Goal: Information Seeking & Learning: Find specific fact

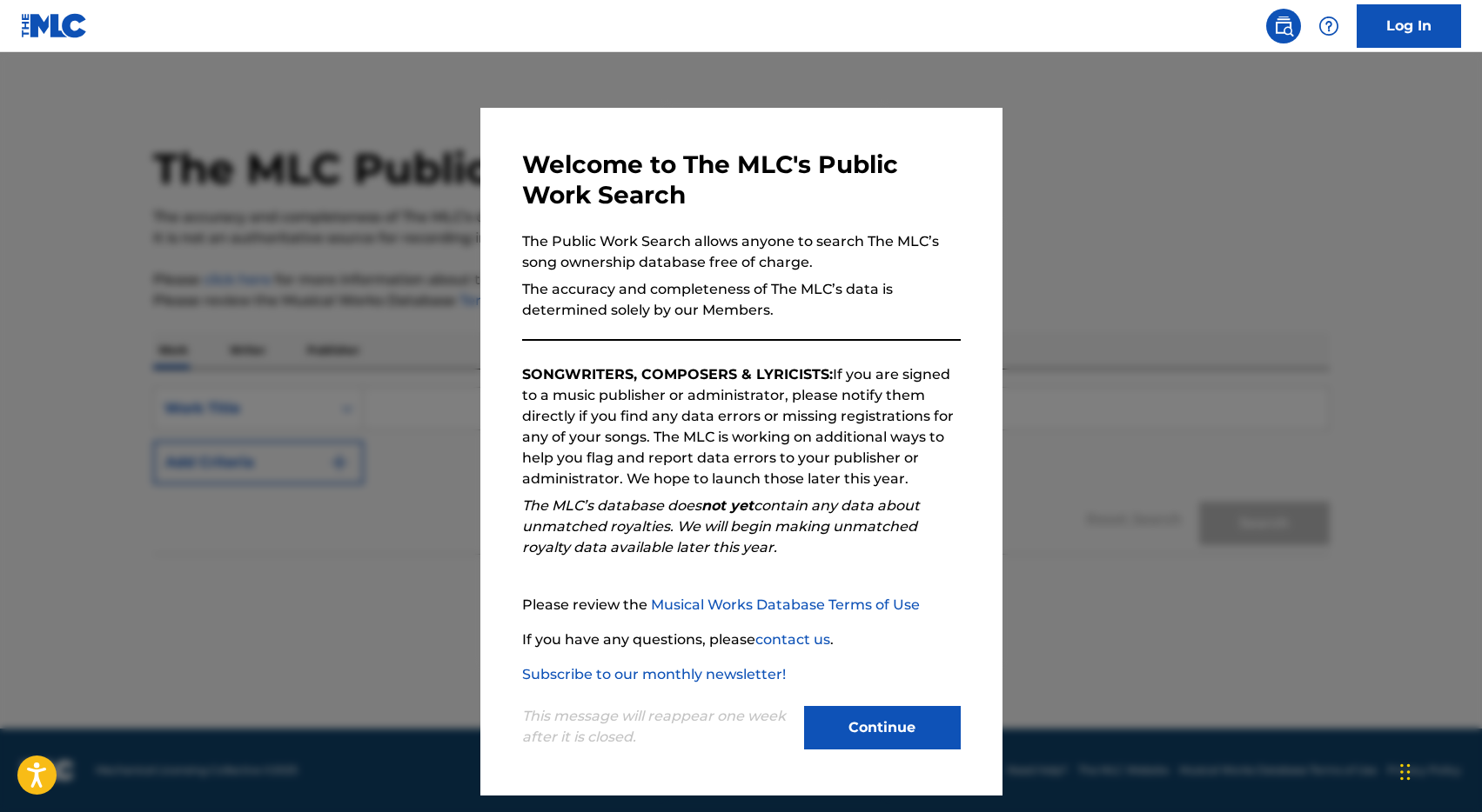
click at [864, 758] on div "Welcome to The MLC's Public Work Search The Public Work Search allows anyone to…" at bounding box center [741, 452] width 522 height 688
click at [904, 751] on div "Continue" at bounding box center [881, 730] width 156 height 48
click at [891, 734] on button "Continue" at bounding box center [881, 727] width 156 height 43
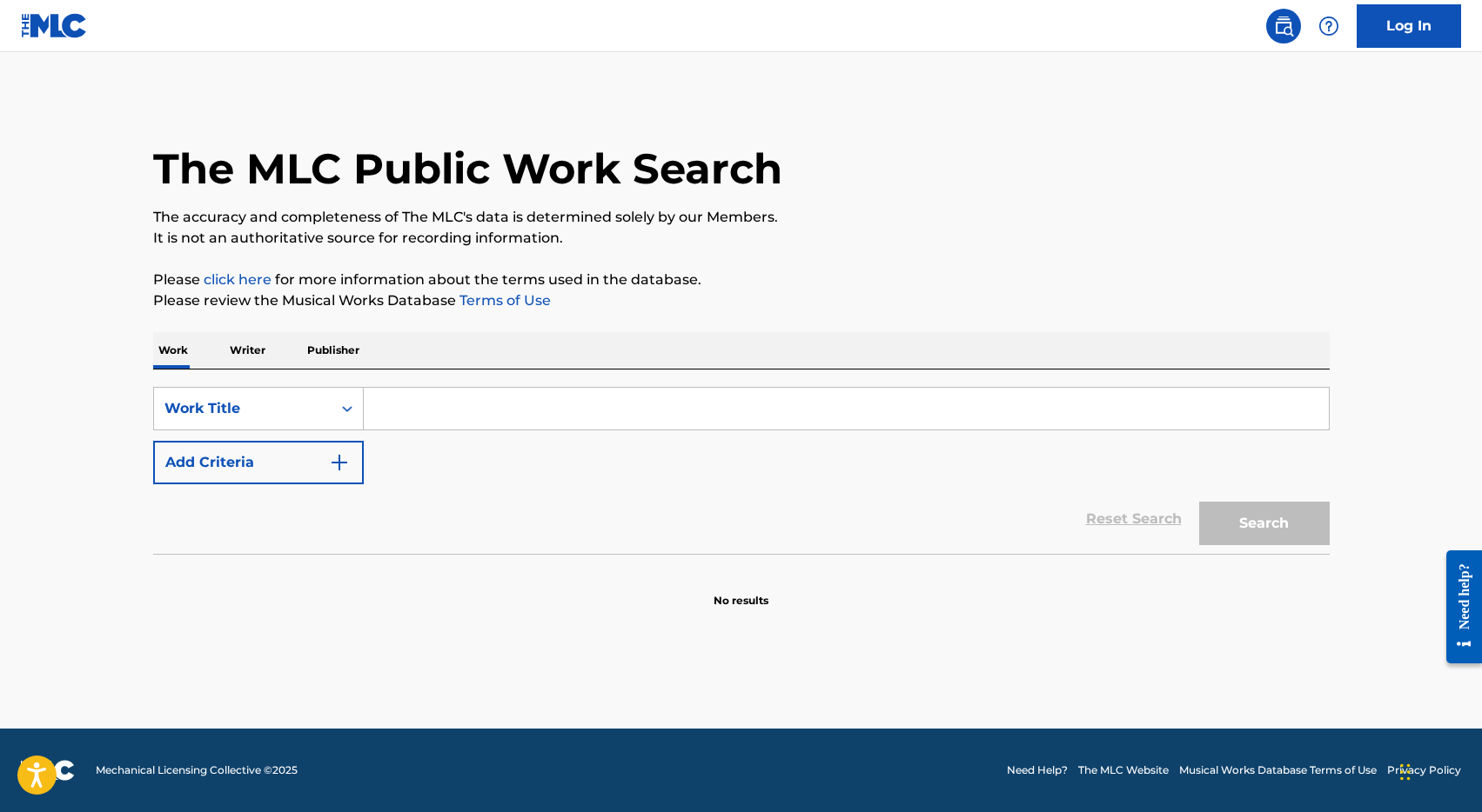
click at [678, 438] on div "SearchWithCriteria495c455b-69f0-4307-92da-0b1912be23c5 Work Title Add Criteria" at bounding box center [741, 436] width 1176 height 98
click at [673, 418] on input "Search Form" at bounding box center [846, 409] width 965 height 42
type input "gucci gucci"
click at [283, 467] on button "Add Criteria" at bounding box center [259, 462] width 211 height 43
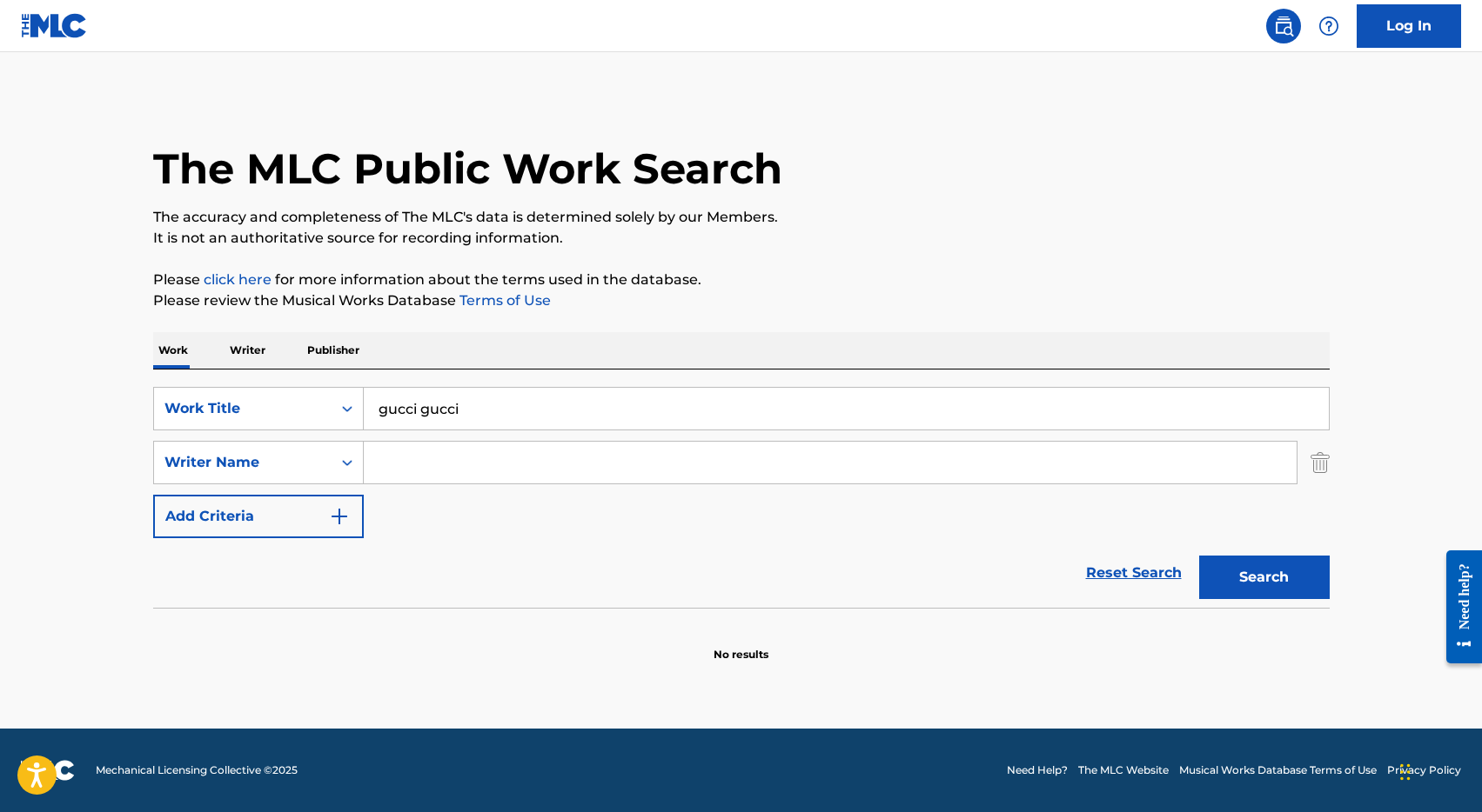
click at [491, 459] on input "Search Form" at bounding box center [831, 462] width 933 height 42
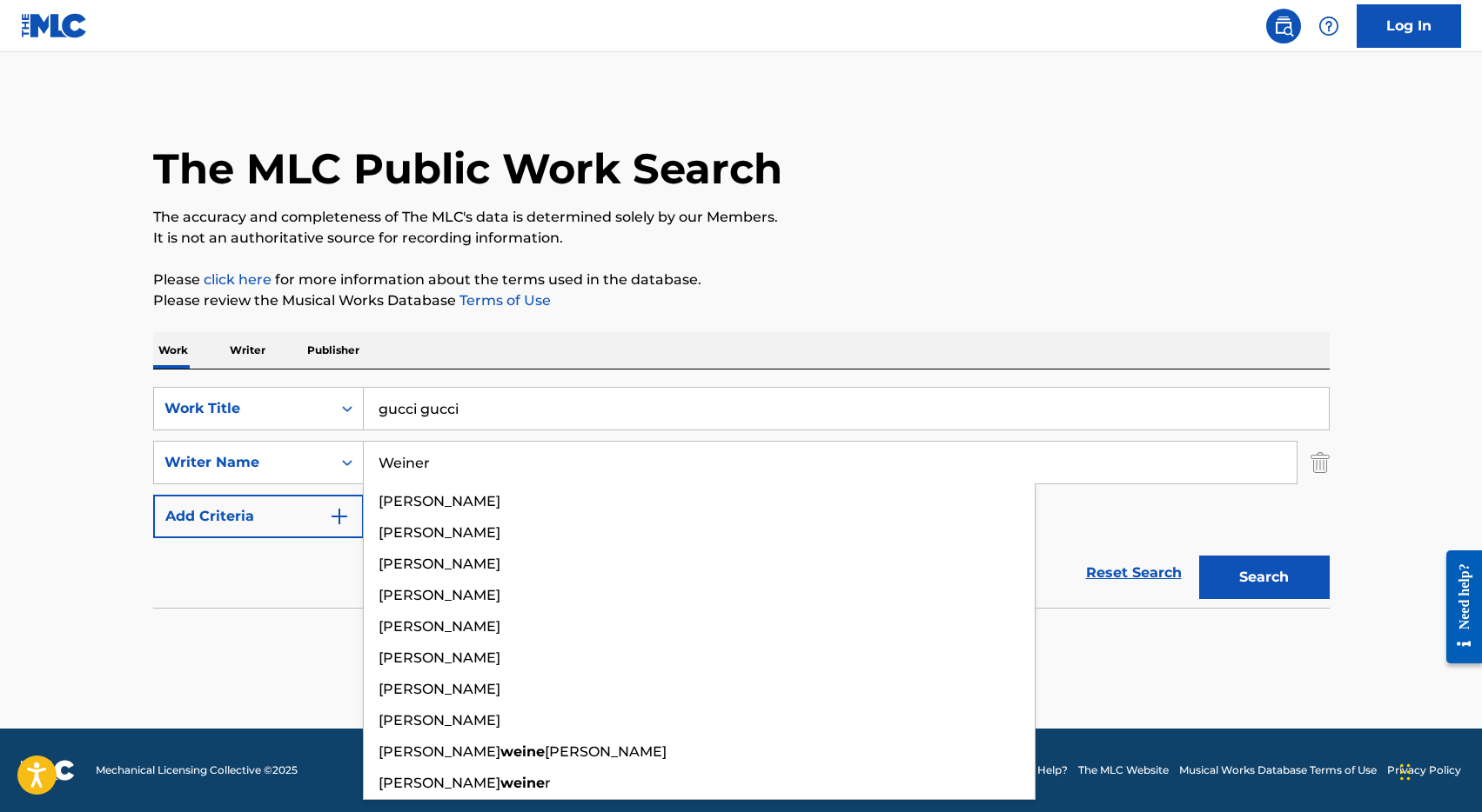
type input "Weiner"
click at [1199, 555] on button "Search" at bounding box center [1265, 576] width 130 height 43
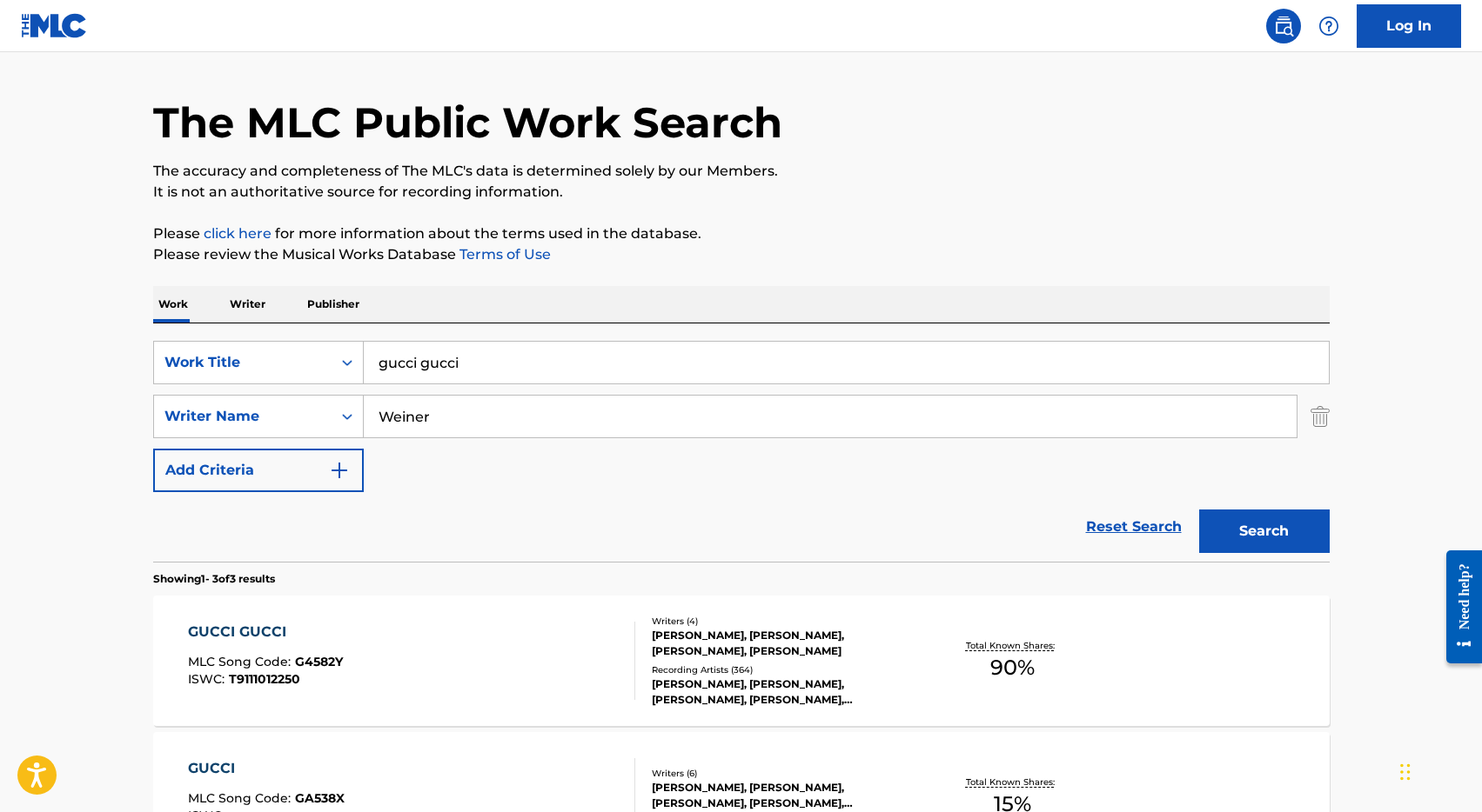
scroll to position [143, 0]
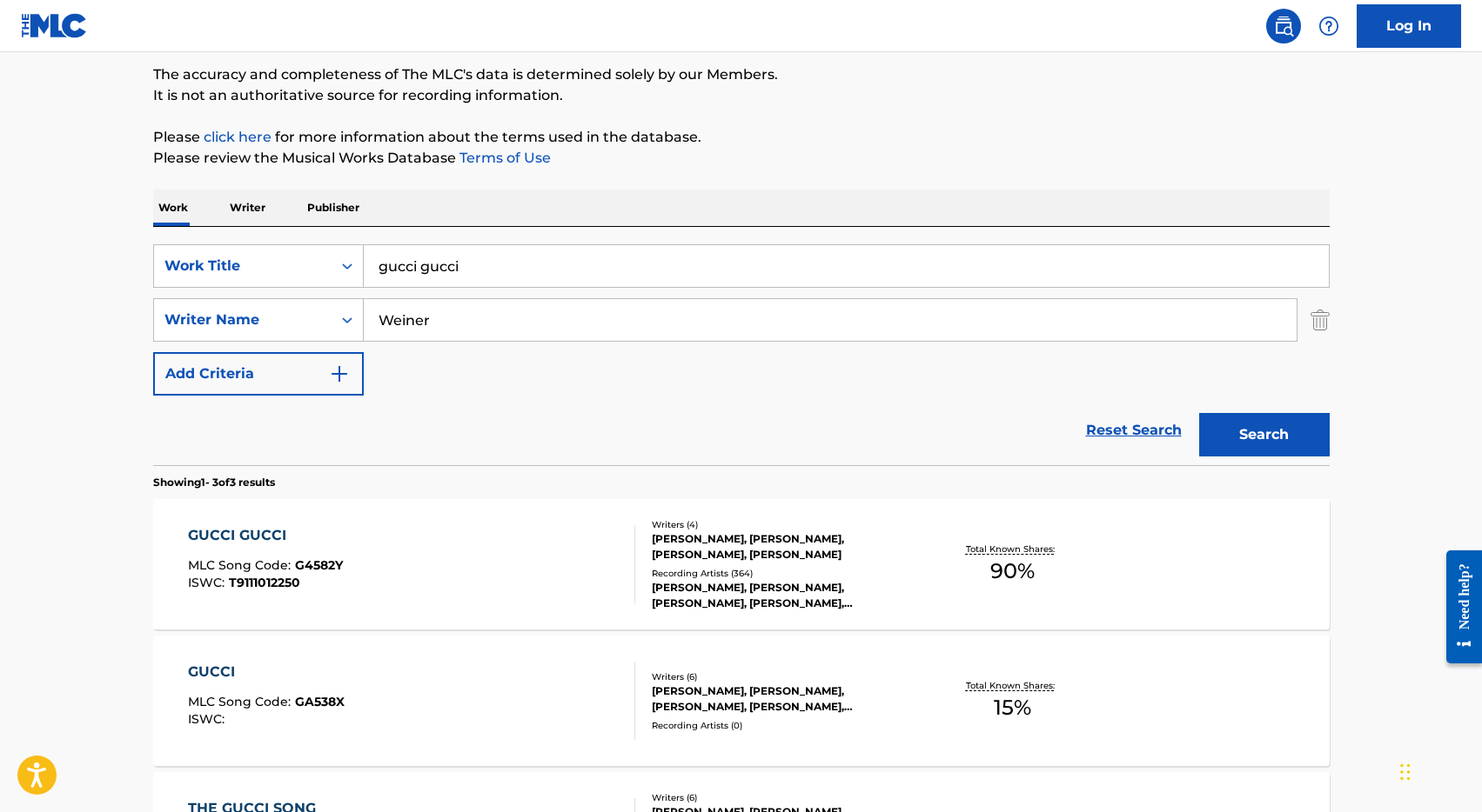
click at [244, 538] on div "GUCCI GUCCI" at bounding box center [265, 536] width 155 height 21
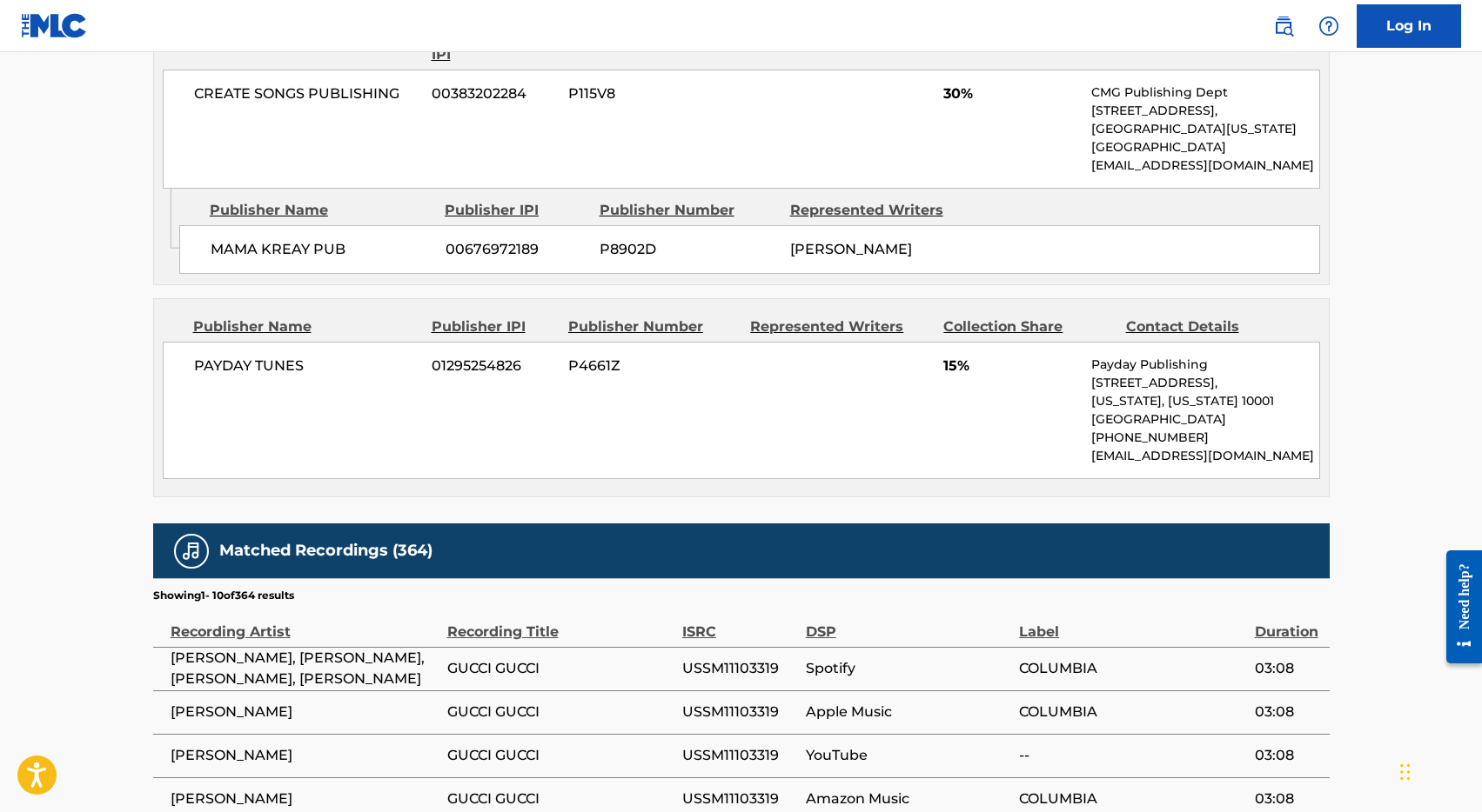
scroll to position [1571, 0]
